Goal: Book appointment/travel/reservation

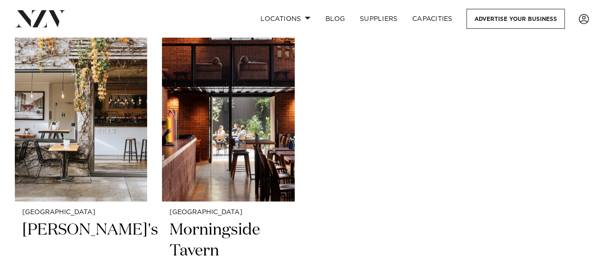
scroll to position [232, 0]
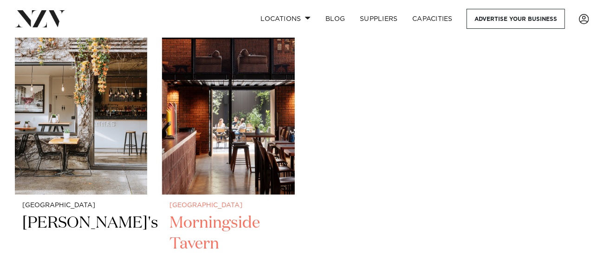
click at [239, 220] on h2 "Morningside Tavern" at bounding box center [227, 244] width 117 height 63
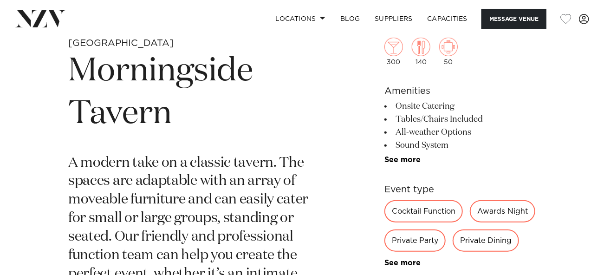
scroll to position [371, 0]
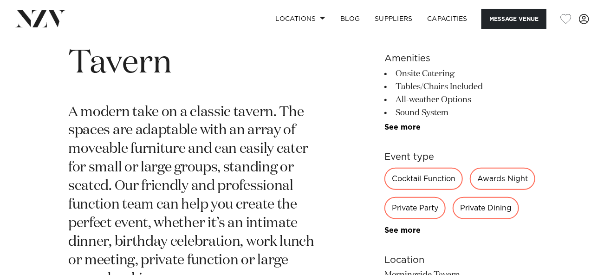
click at [423, 212] on div "Private Party" at bounding box center [414, 208] width 61 height 22
click at [406, 207] on div "Private Party" at bounding box center [414, 208] width 61 height 22
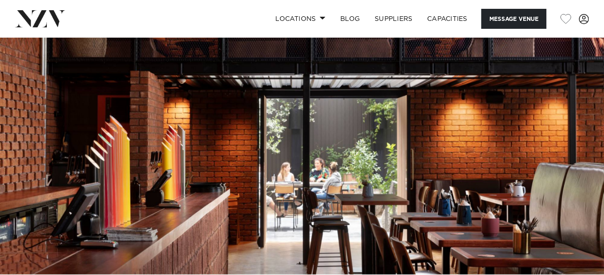
scroll to position [0, 0]
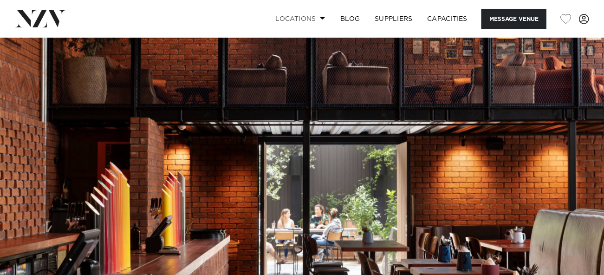
click at [304, 19] on link "Locations" at bounding box center [300, 19] width 65 height 20
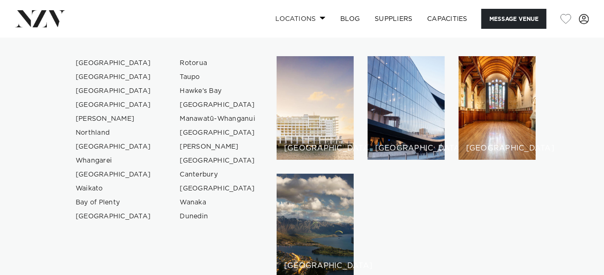
click at [309, 18] on link "Locations" at bounding box center [300, 19] width 65 height 20
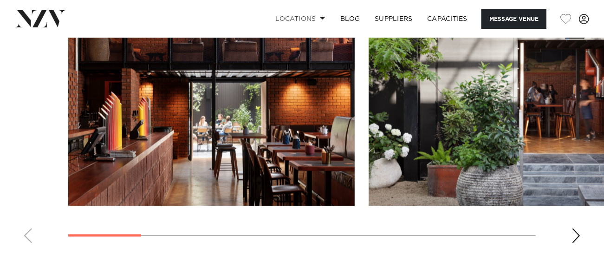
scroll to position [882, 0]
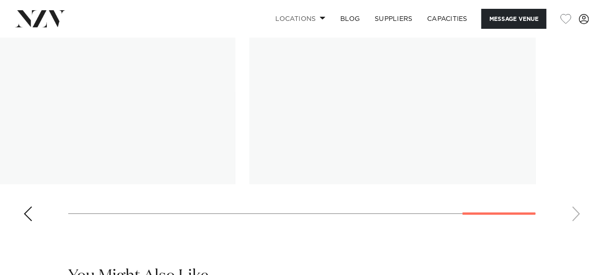
click at [548, 212] on swiper-container at bounding box center [302, 101] width 604 height 255
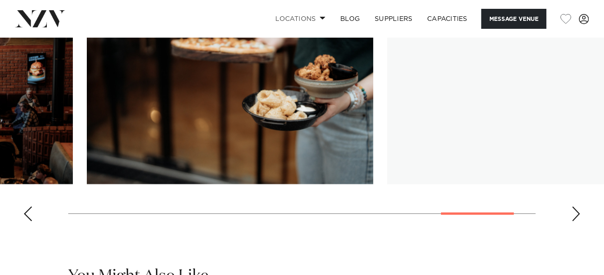
click at [603, 237] on html "Locations [GEOGRAPHIC_DATA] [GEOGRAPHIC_DATA] [GEOGRAPHIC_DATA] [GEOGRAPHIC_DAT…" at bounding box center [302, 209] width 604 height 2183
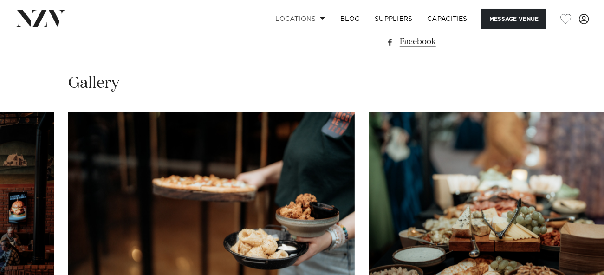
scroll to position [975, 0]
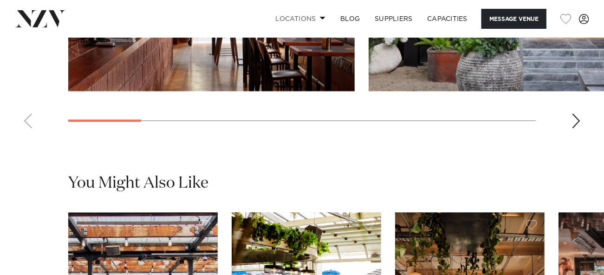
click at [46, 132] on swiper-container at bounding box center [302, 8] width 604 height 255
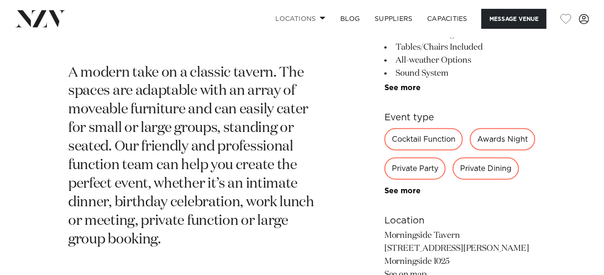
scroll to position [139, 0]
